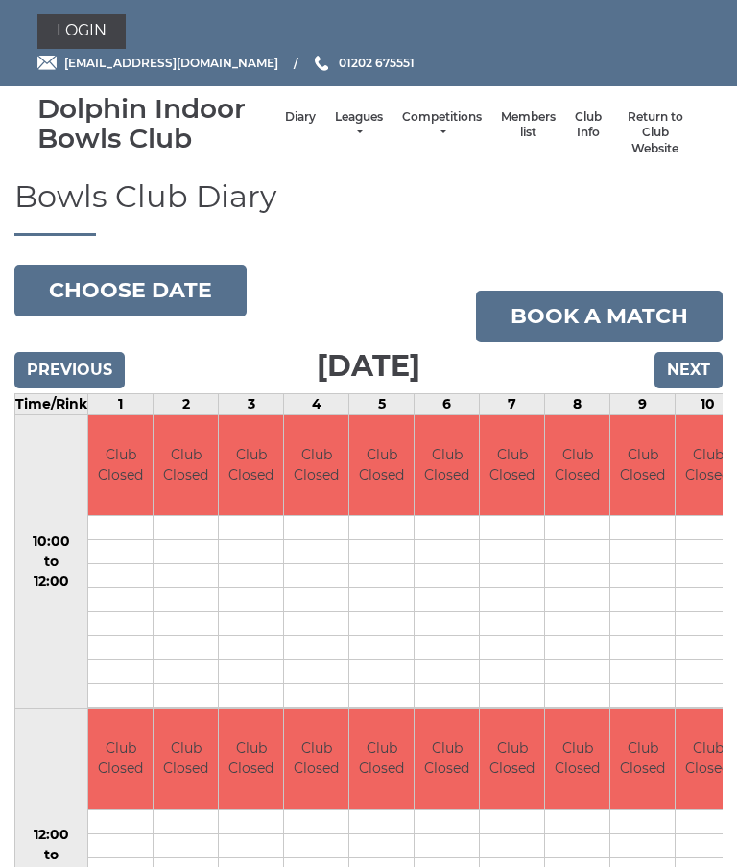
click at [517, 125] on link "Members list" at bounding box center [528, 125] width 55 height 32
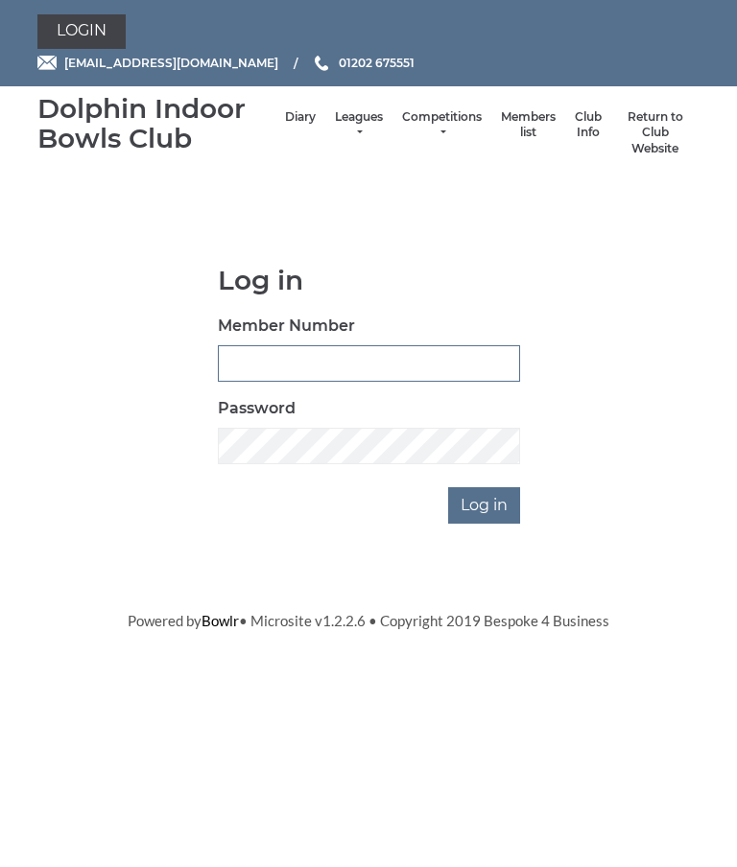
click at [263, 357] on input "Member Number" at bounding box center [369, 363] width 302 height 36
type input "2892"
click at [509, 507] on input "Log in" at bounding box center [484, 505] width 72 height 36
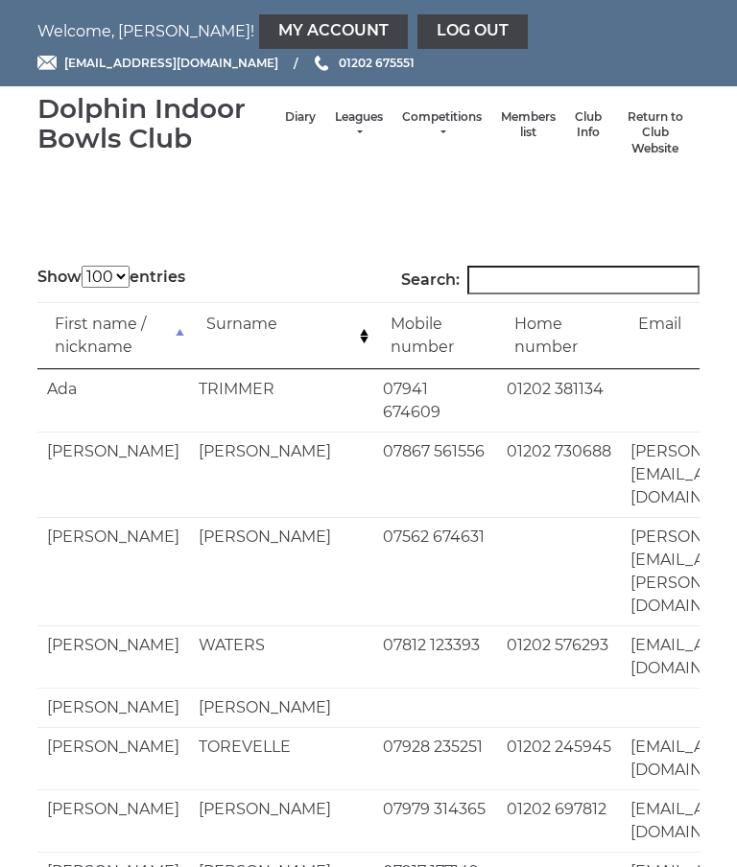
select select "100"
click at [529, 287] on input "Search:" at bounding box center [583, 280] width 232 height 29
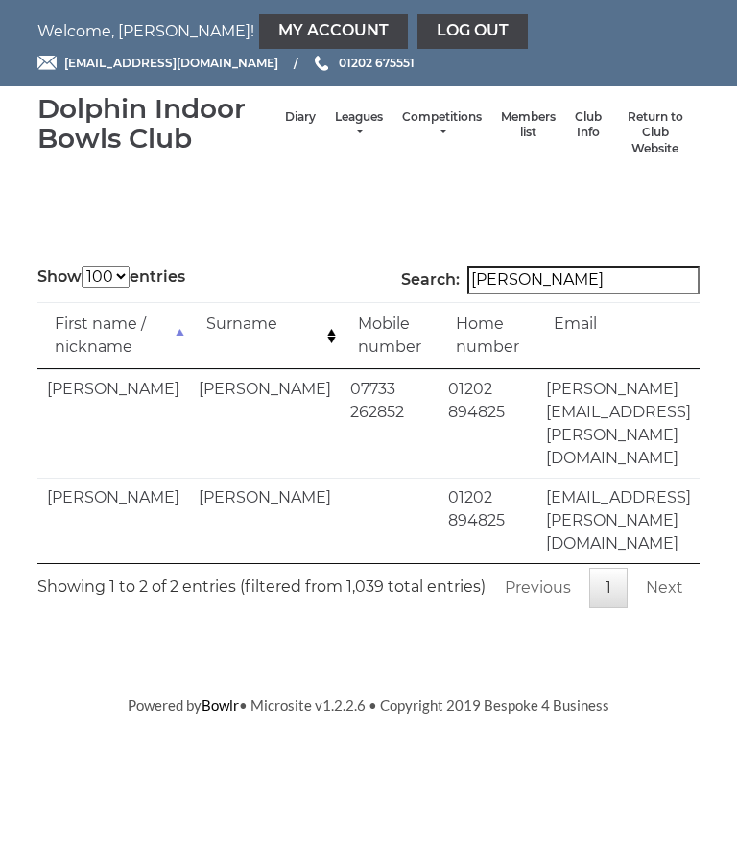
type input "[PERSON_NAME]"
